Goal: Transaction & Acquisition: Purchase product/service

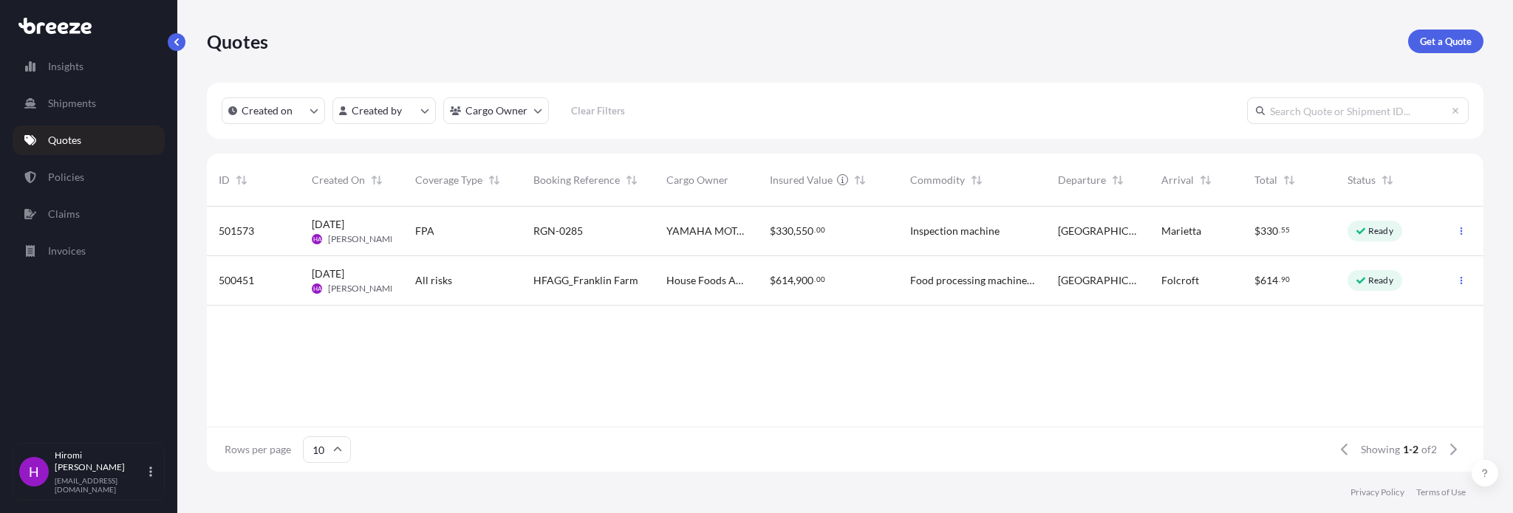
scroll to position [262, 1265]
click at [1379, 232] on p "Ready" at bounding box center [1380, 231] width 25 height 12
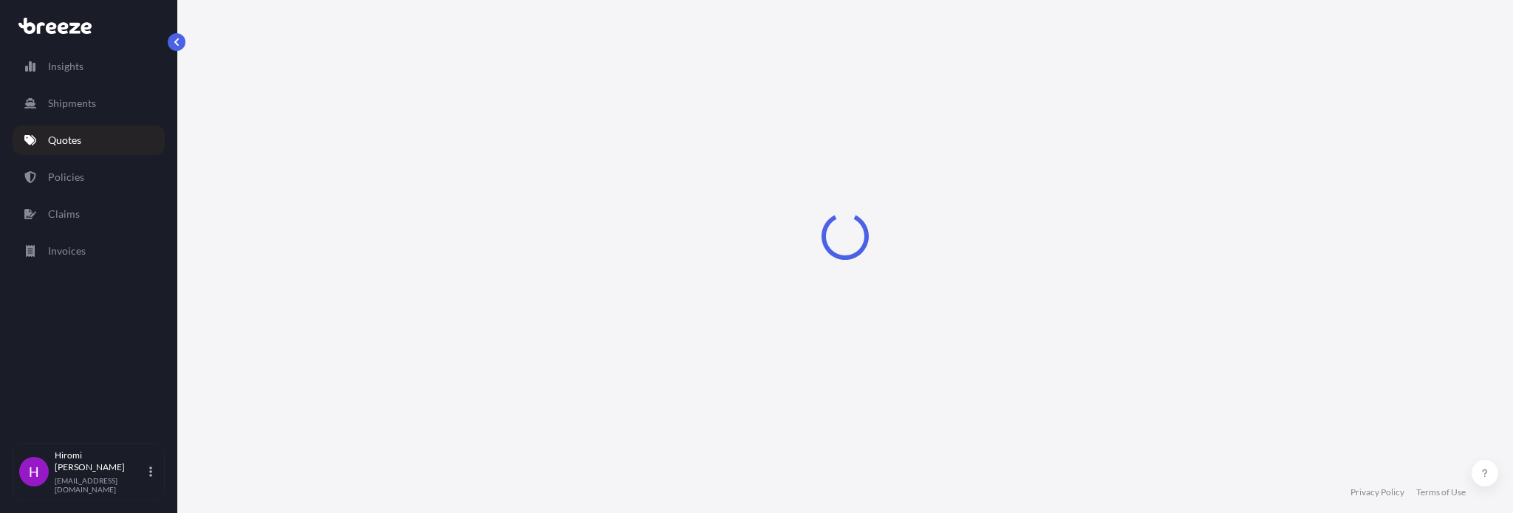
select select "Road"
select select "1"
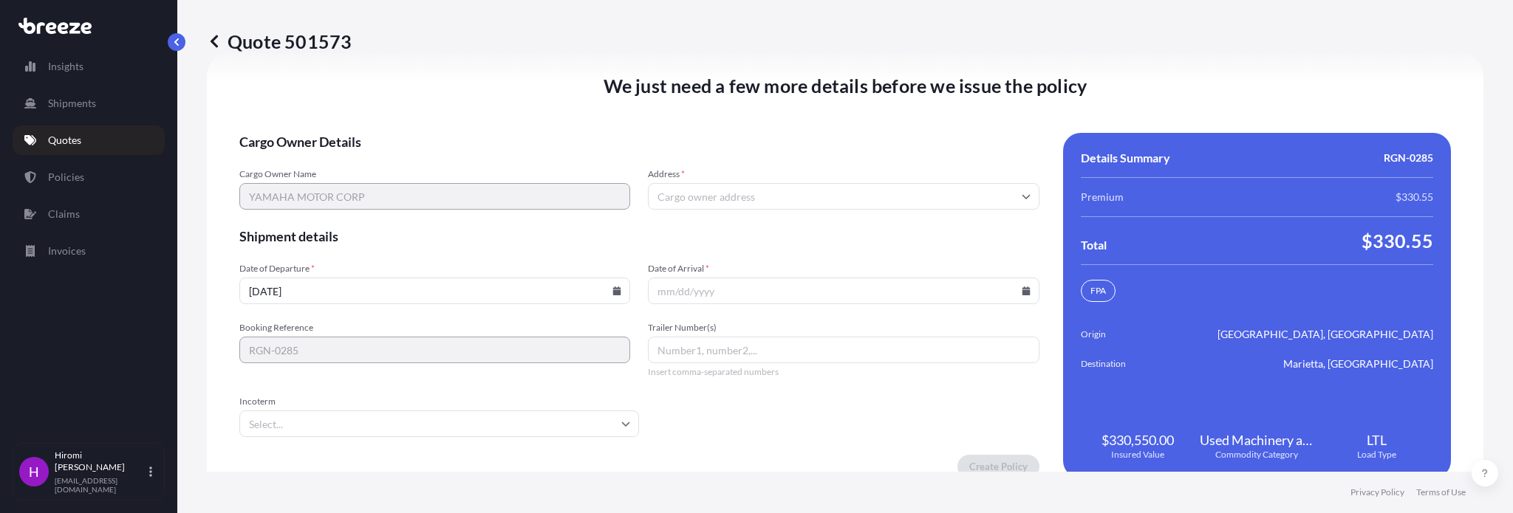
scroll to position [2239, 0]
click at [692, 208] on input "Address *" at bounding box center [843, 195] width 391 height 27
click at [674, 200] on input "Address *" at bounding box center [843, 195] width 391 height 27
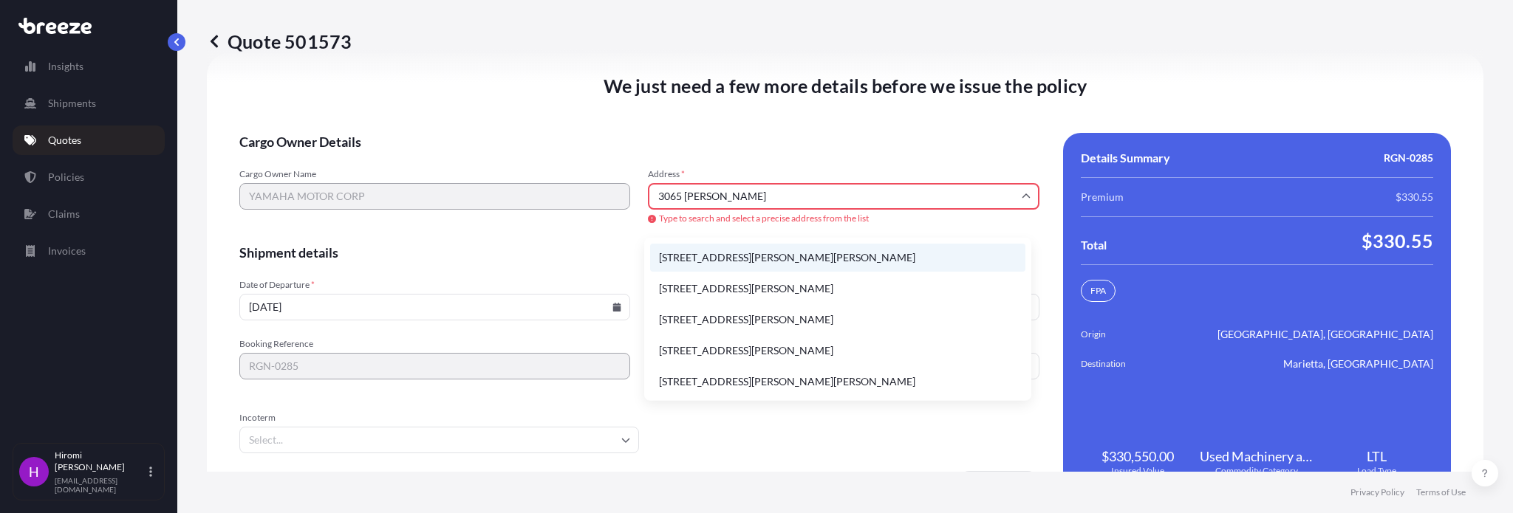
click at [762, 262] on li "3065 Chastain Meadows Parkway Northwest, Marietta, GA, USA" at bounding box center [837, 258] width 375 height 28
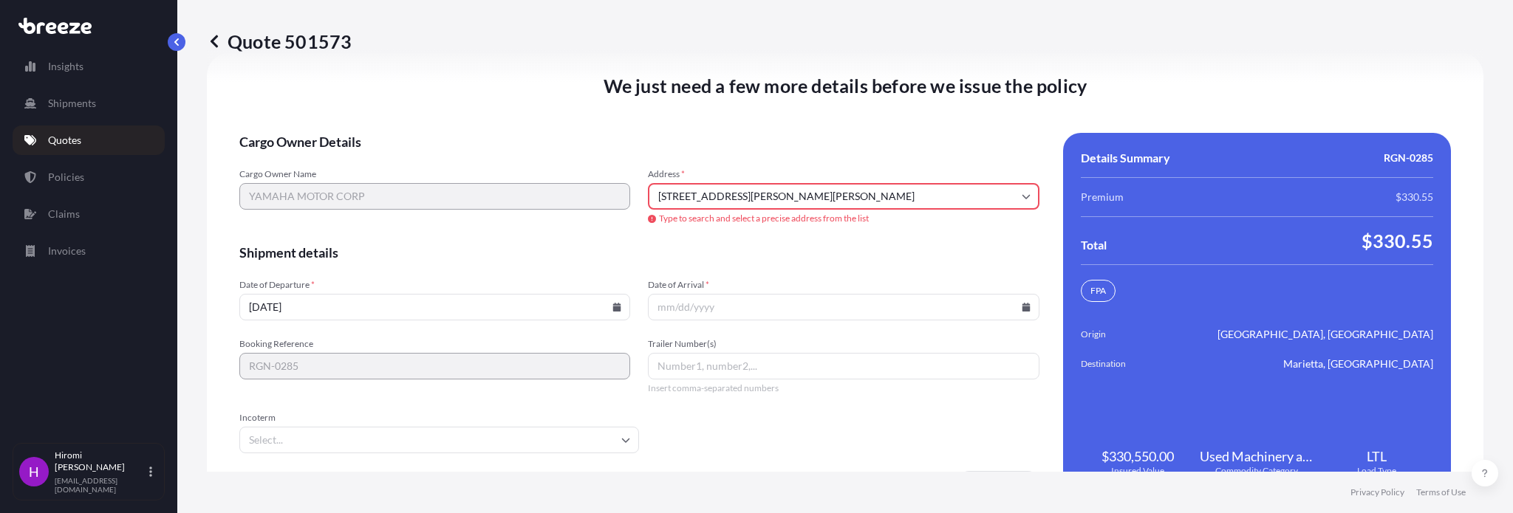
type input "3065 Chastain Meadows Pkwy NW, Marietta, GA 30066, USA"
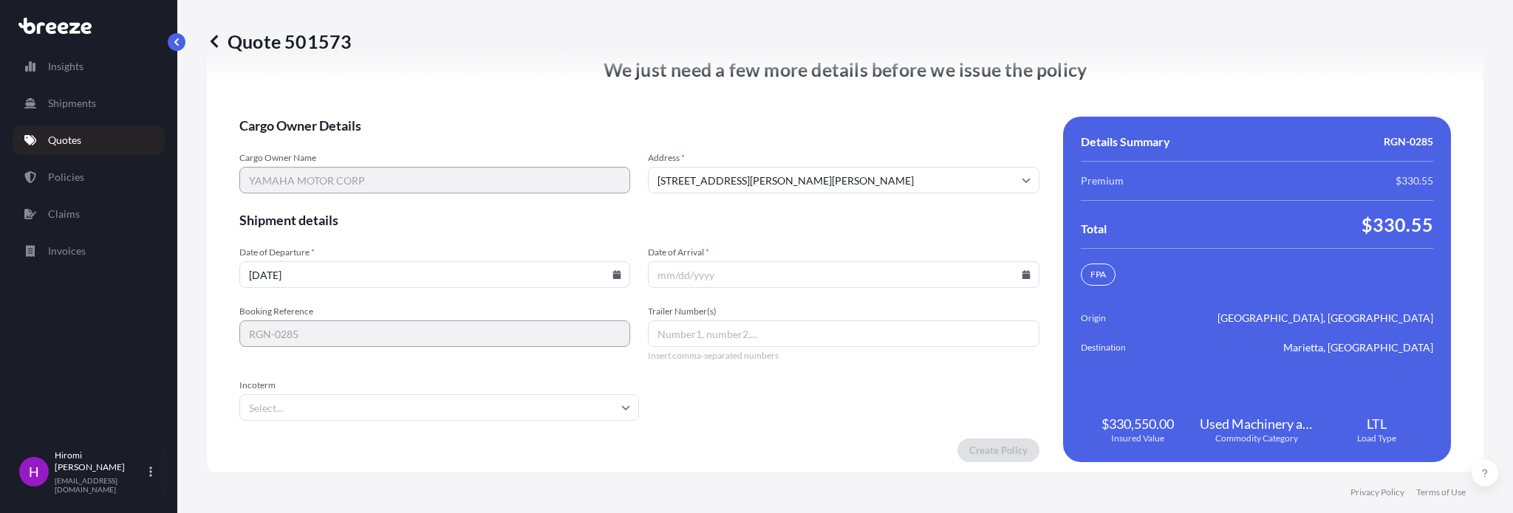
scroll to position [2239, 0]
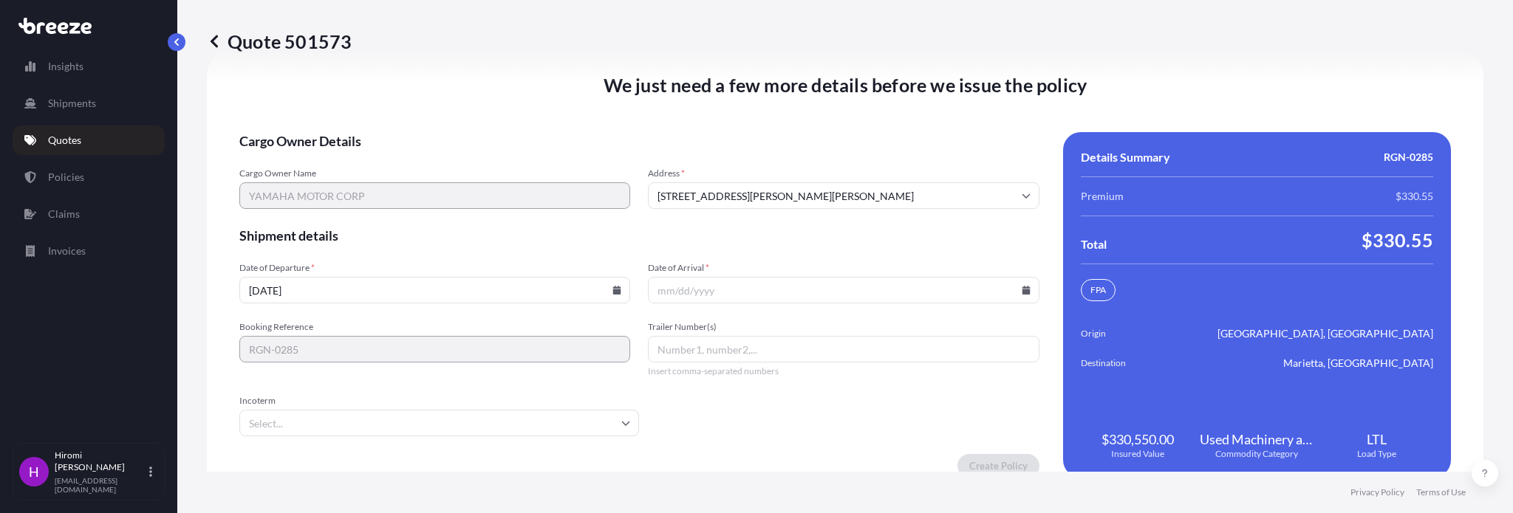
click at [658, 302] on input "Date of Arrival *" at bounding box center [843, 290] width 391 height 27
drag, startPoint x: 649, startPoint y: 289, endPoint x: 847, endPoint y: 290, distance: 198.0
click at [653, 289] on input "Date of Arrival *" at bounding box center [843, 290] width 391 height 27
click at [1022, 295] on icon at bounding box center [1026, 290] width 8 height 9
click at [805, 165] on button "15" at bounding box center [794, 161] width 24 height 24
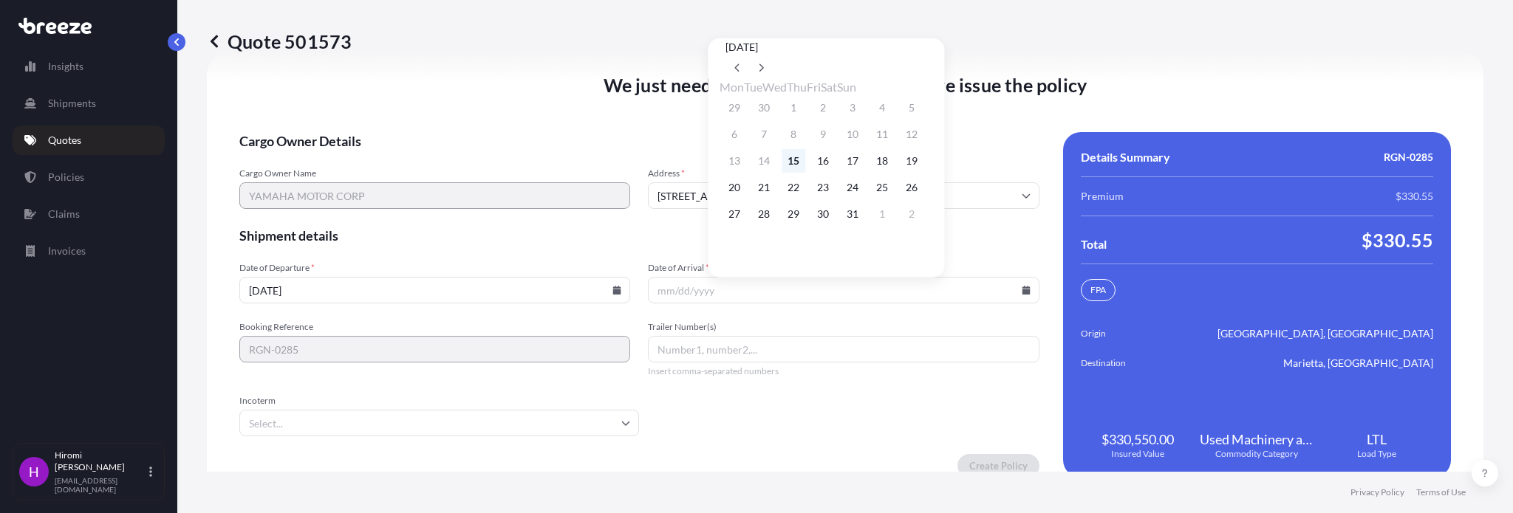
type input "[DATE]"
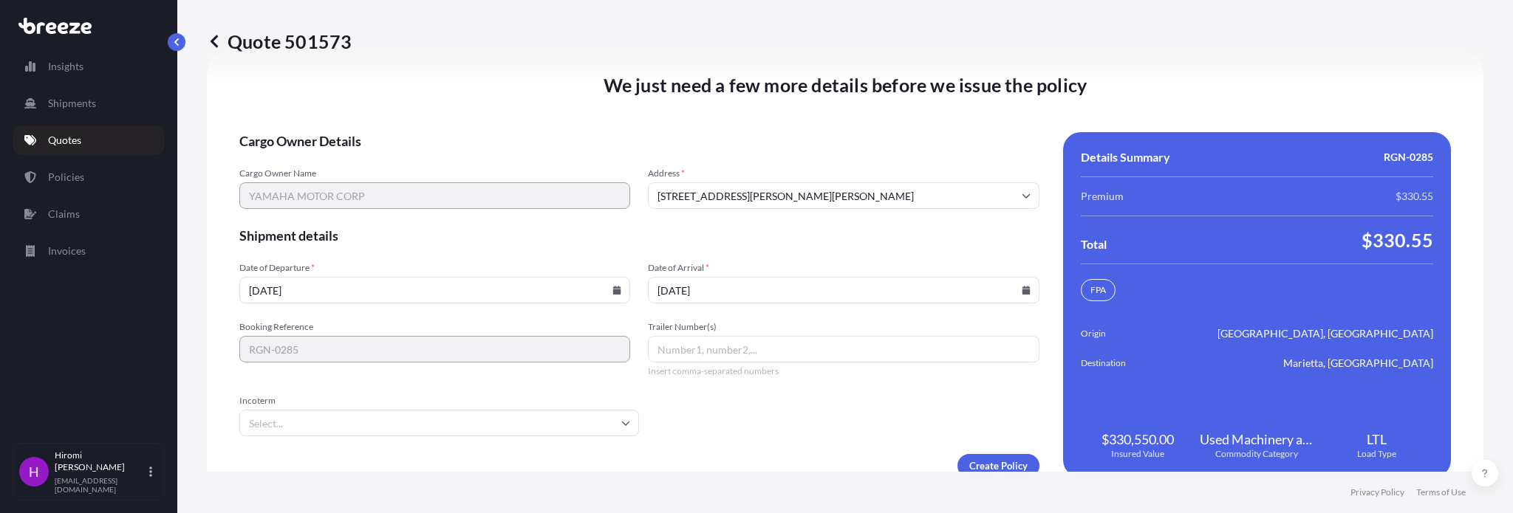
click at [674, 357] on input "Trailer Number(s)" at bounding box center [843, 349] width 391 height 27
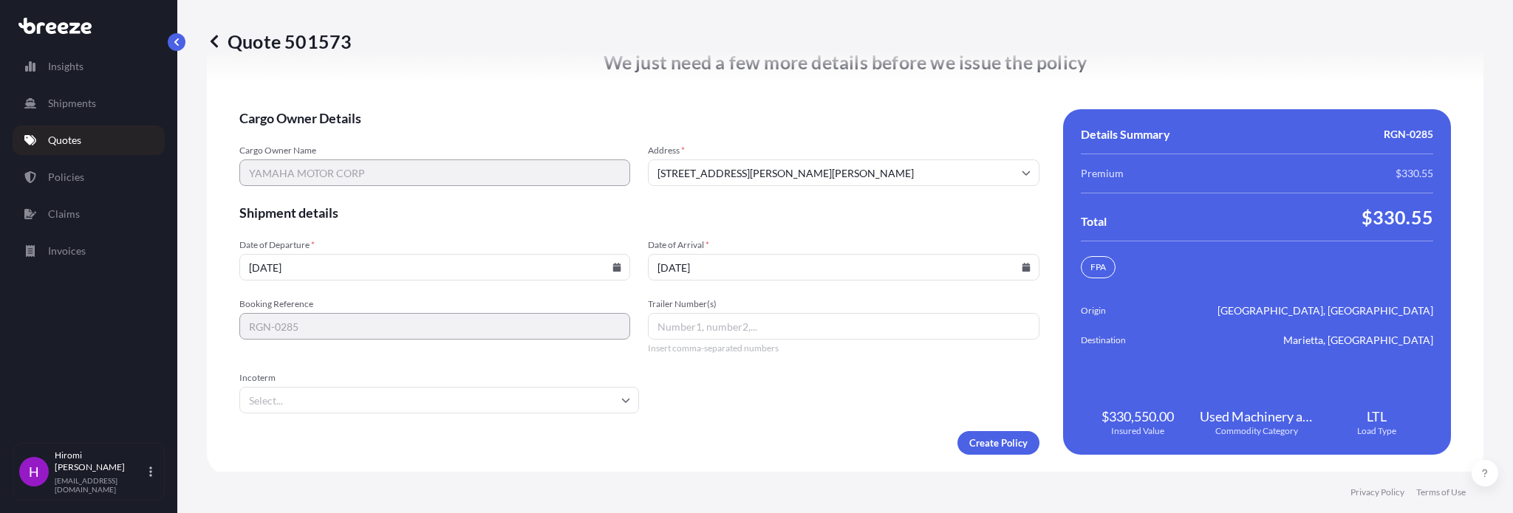
scroll to position [2272, 0]
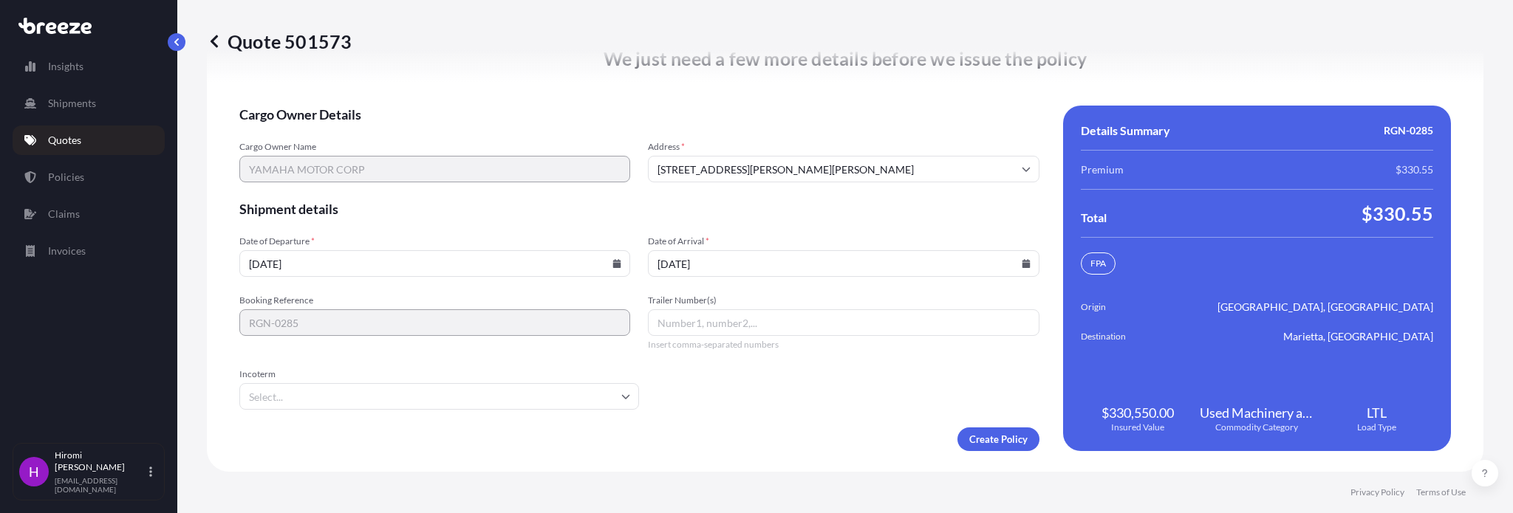
click at [321, 395] on input "Incoterm" at bounding box center [439, 396] width 400 height 27
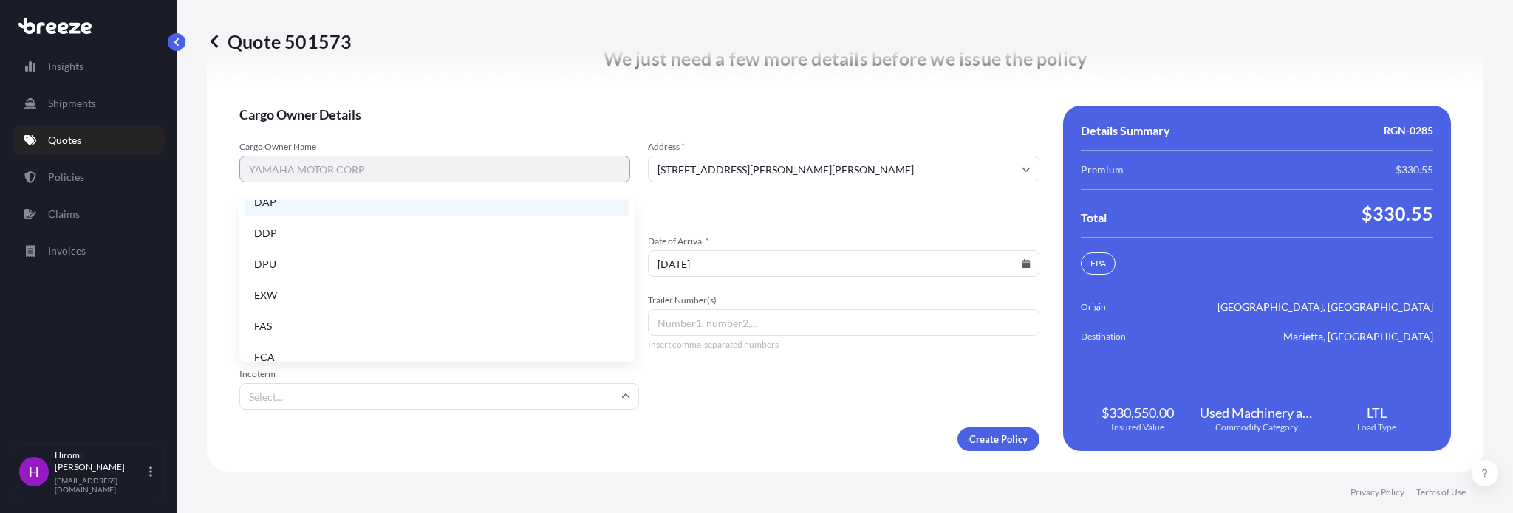
scroll to position [148, 0]
click at [788, 434] on div "Create Policy" at bounding box center [639, 440] width 800 height 24
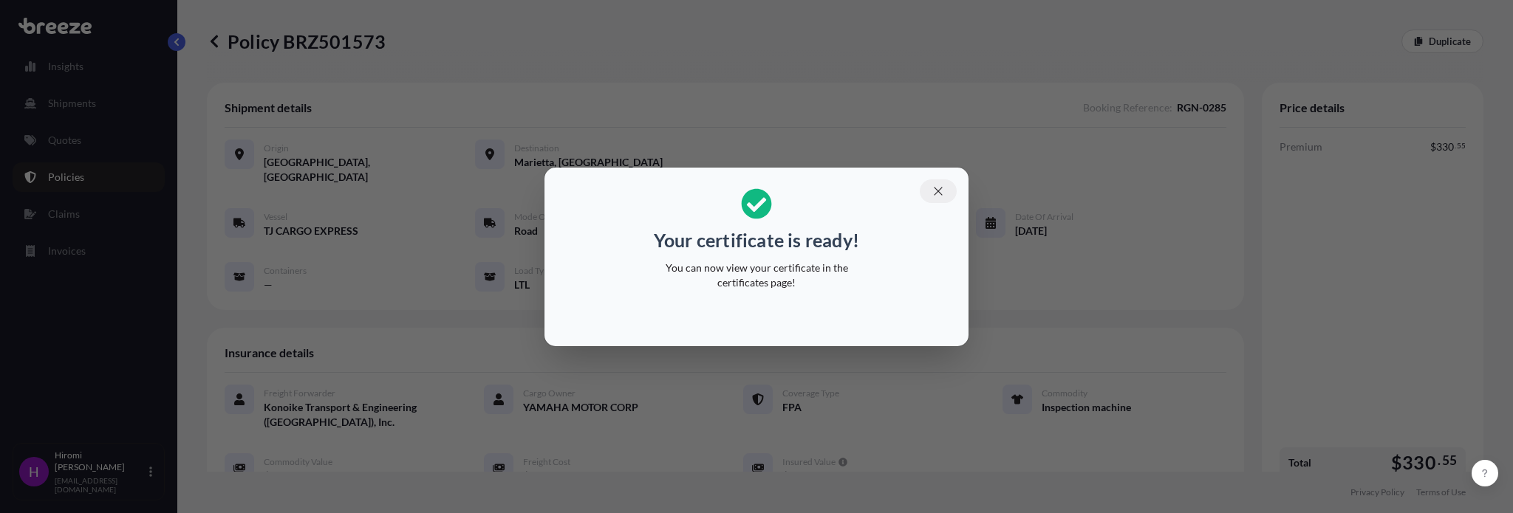
click at [939, 191] on icon "button" at bounding box center [938, 191] width 8 height 8
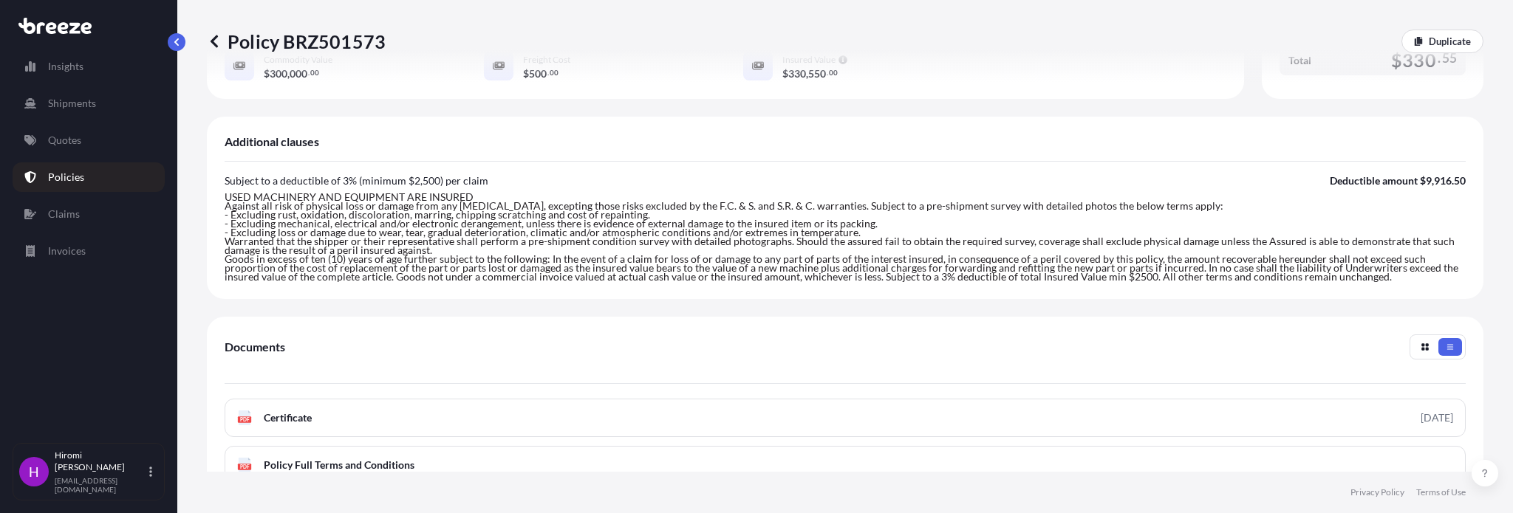
scroll to position [517, 0]
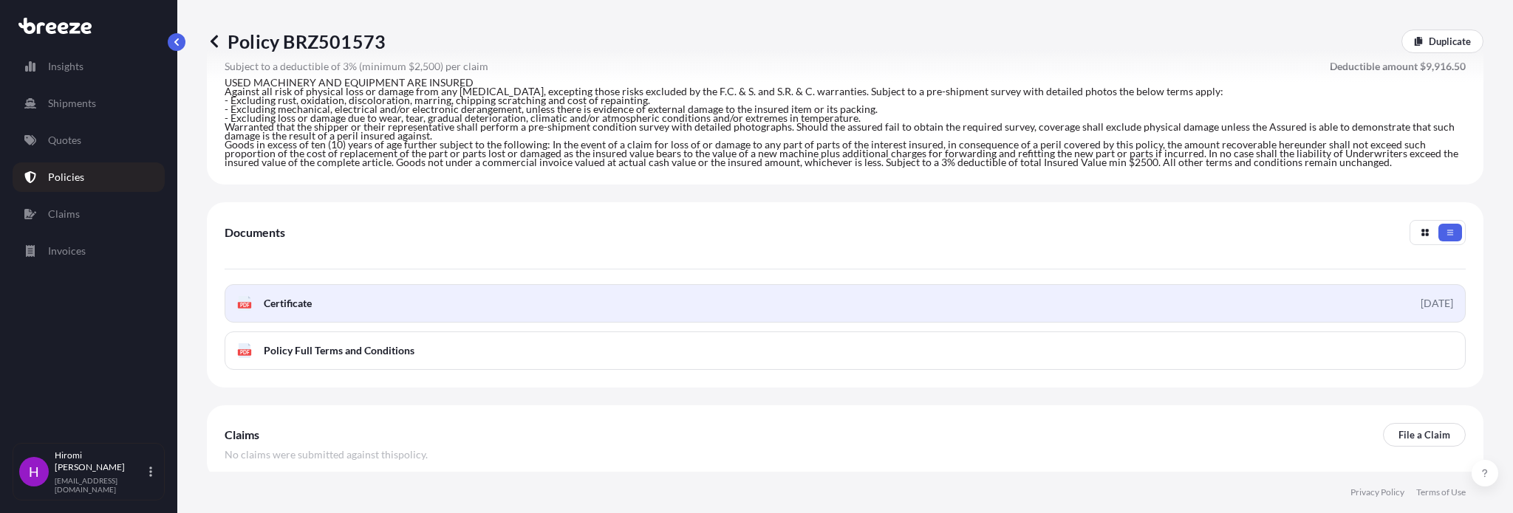
click at [284, 296] on span "Certificate" at bounding box center [288, 303] width 48 height 15
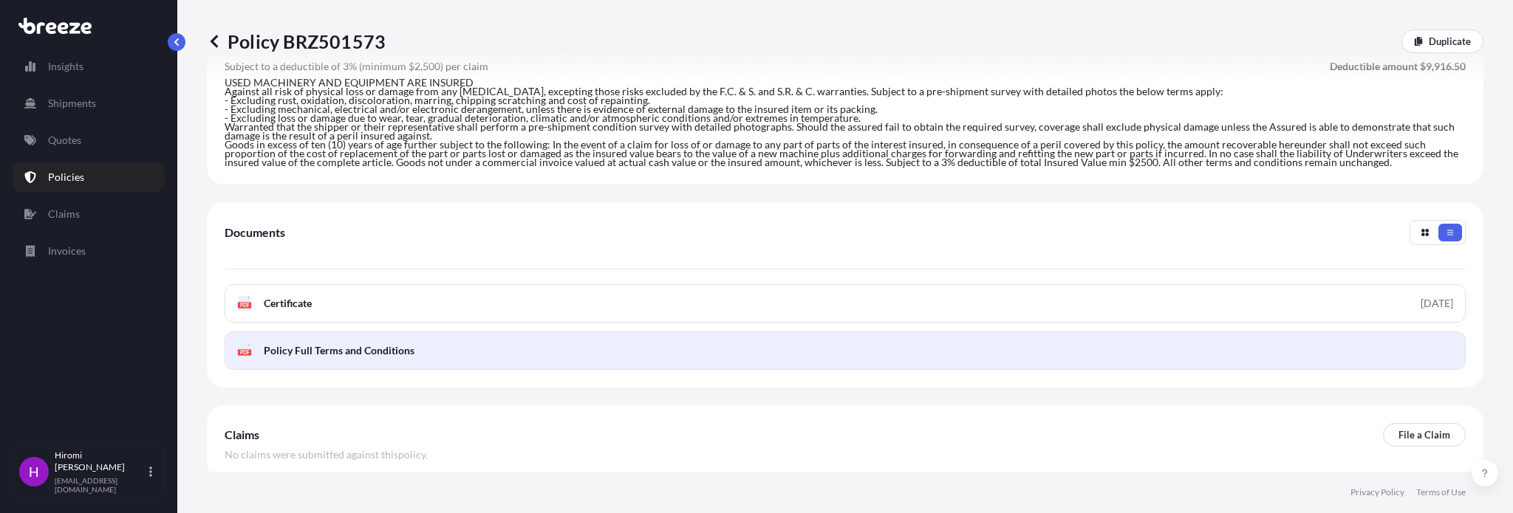
click at [380, 343] on span "Policy Full Terms and Conditions" at bounding box center [339, 350] width 151 height 15
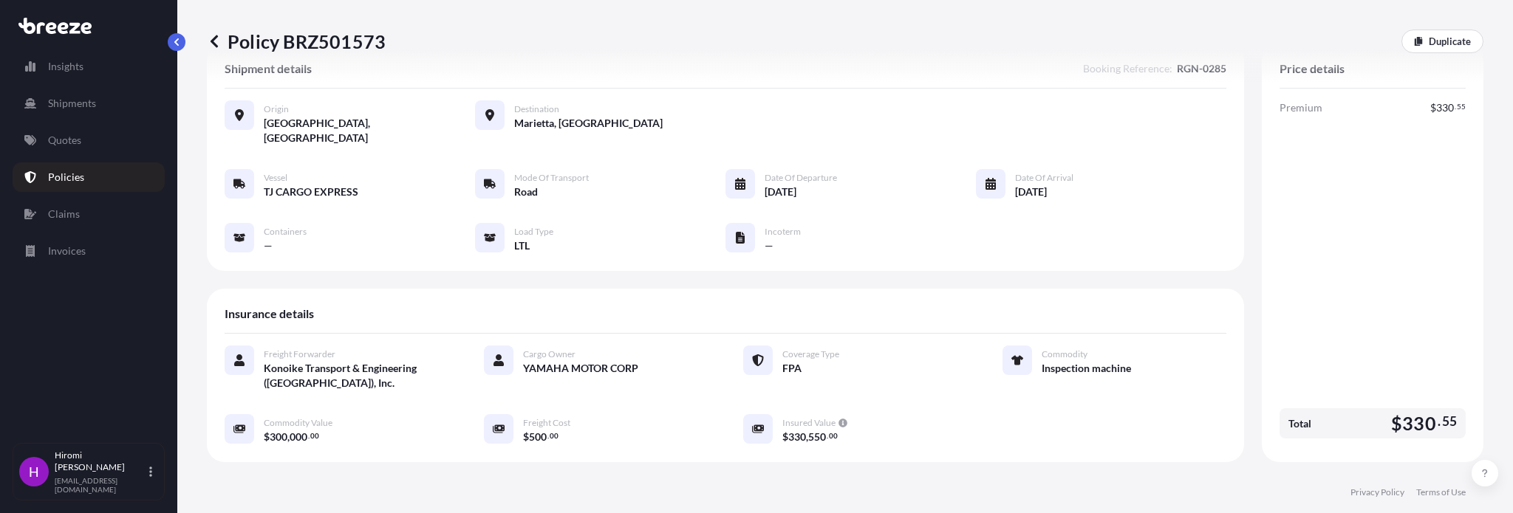
scroll to position [0, 0]
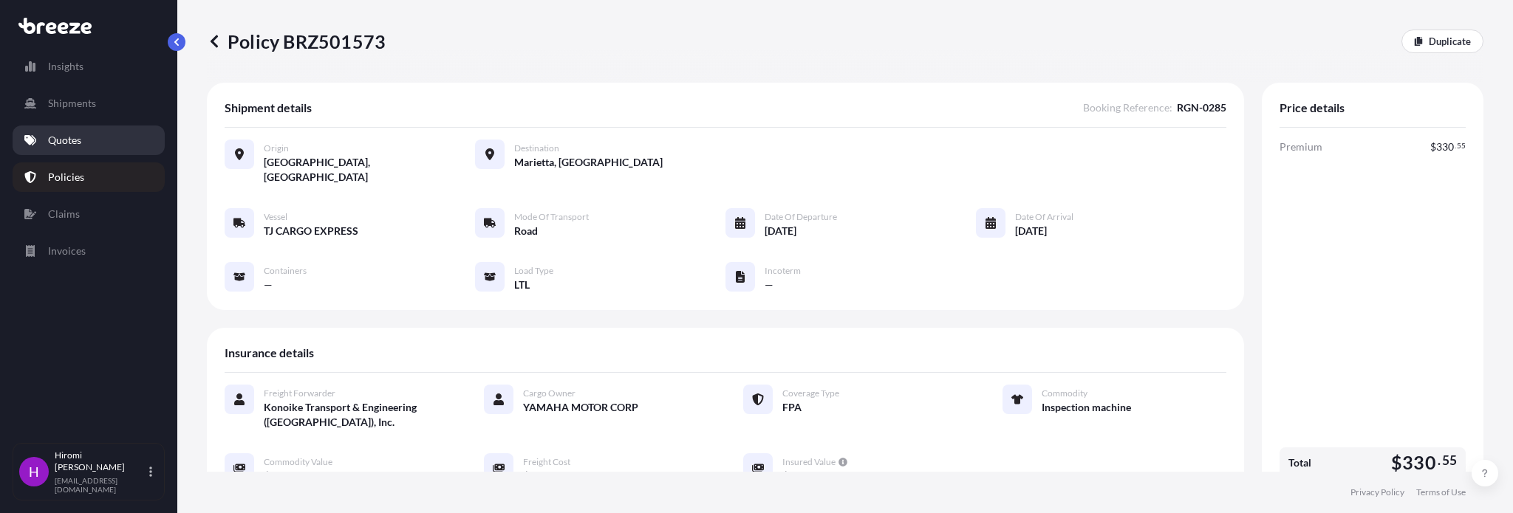
click at [64, 137] on p "Quotes" at bounding box center [64, 140] width 33 height 15
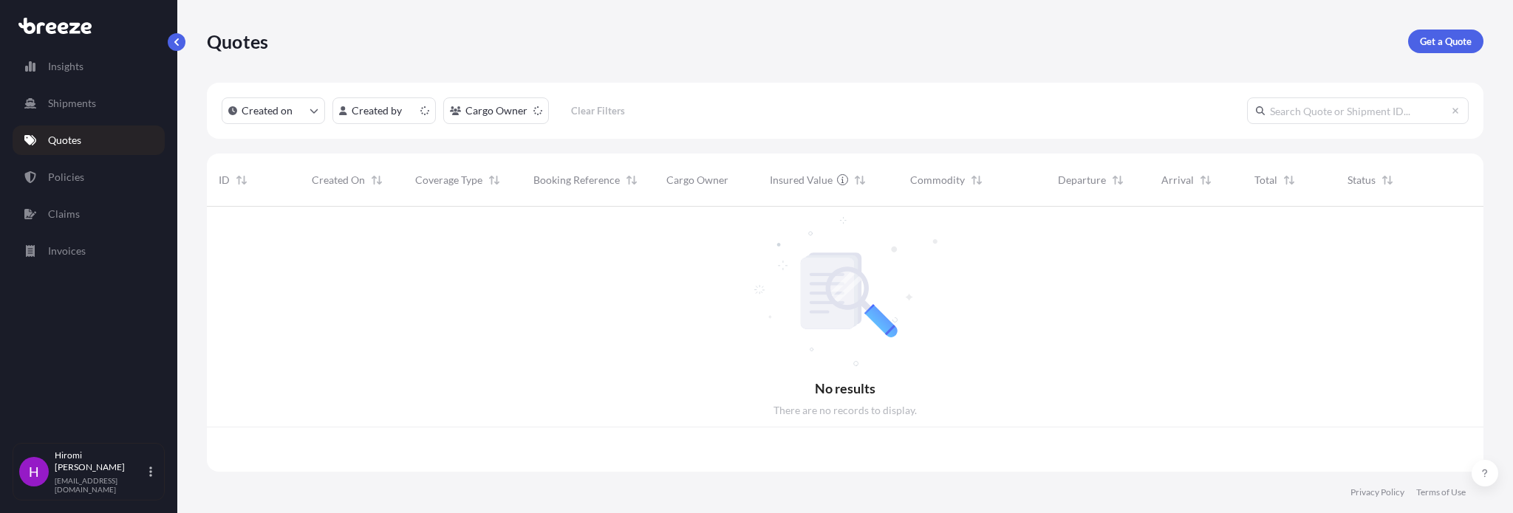
scroll to position [262, 1265]
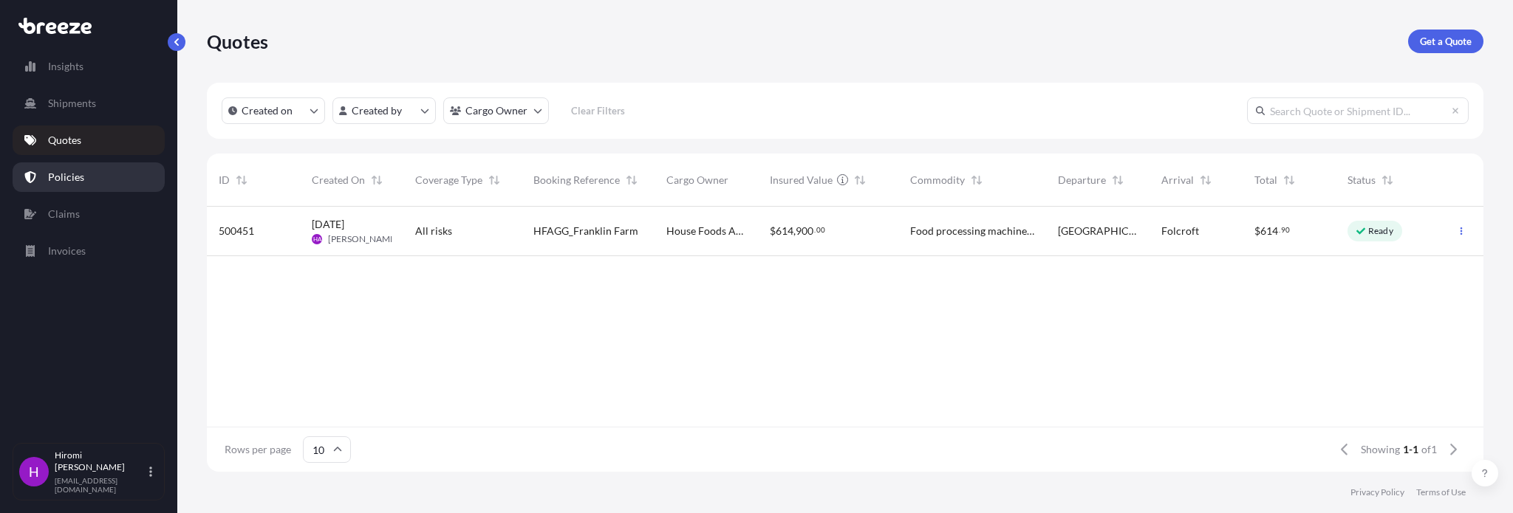
click at [64, 180] on p "Policies" at bounding box center [66, 177] width 36 height 15
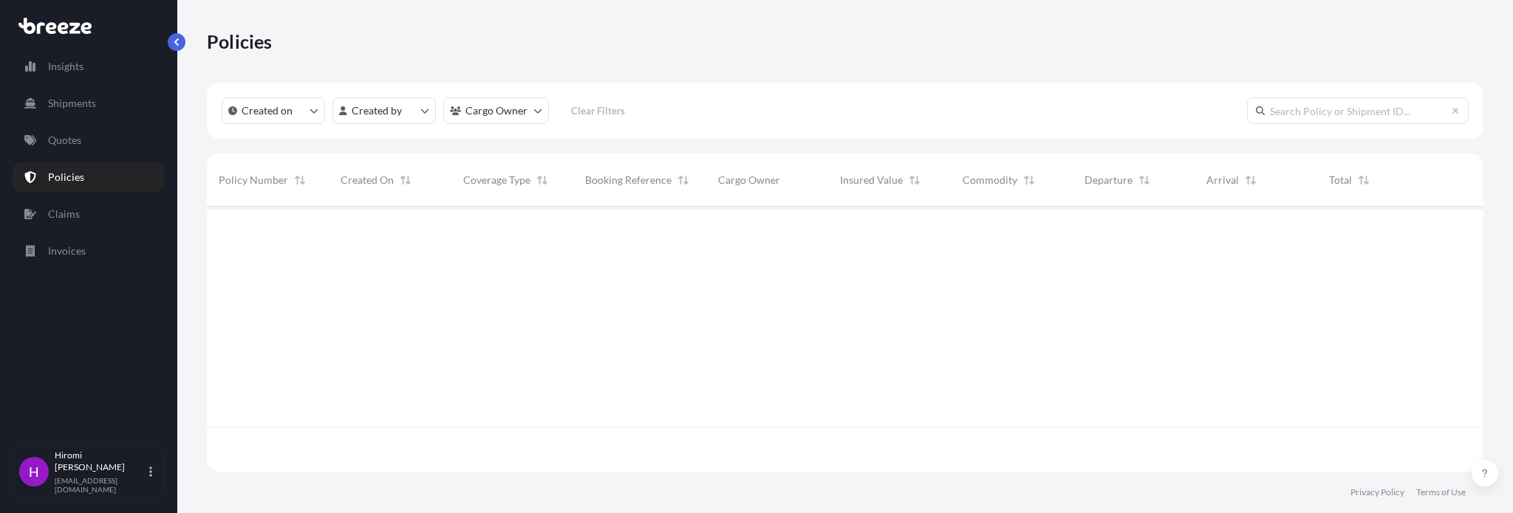
scroll to position [262, 1265]
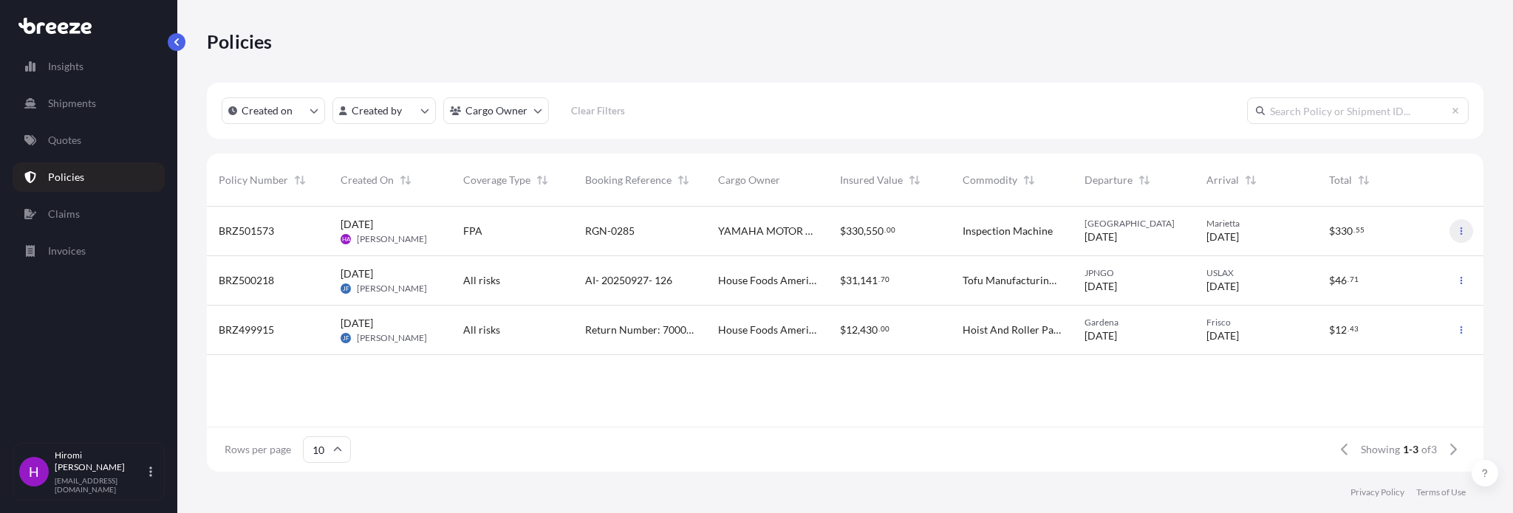
click at [1466, 229] on button "button" at bounding box center [1461, 231] width 24 height 24
click at [1398, 226] on div "$ 330 . 55" at bounding box center [1378, 231] width 98 height 15
